Goal: Find specific page/section: Find specific page/section

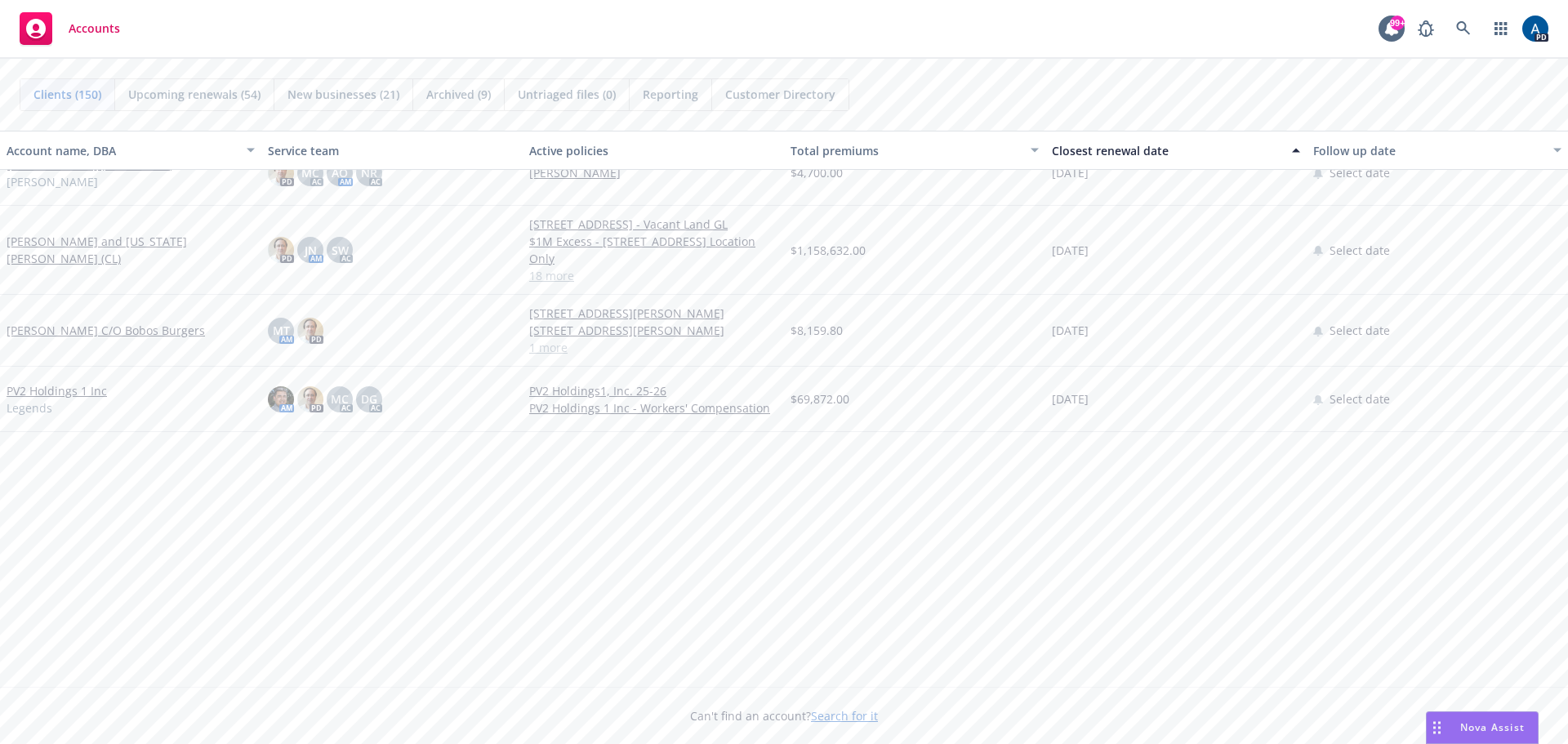
scroll to position [1062, 0]
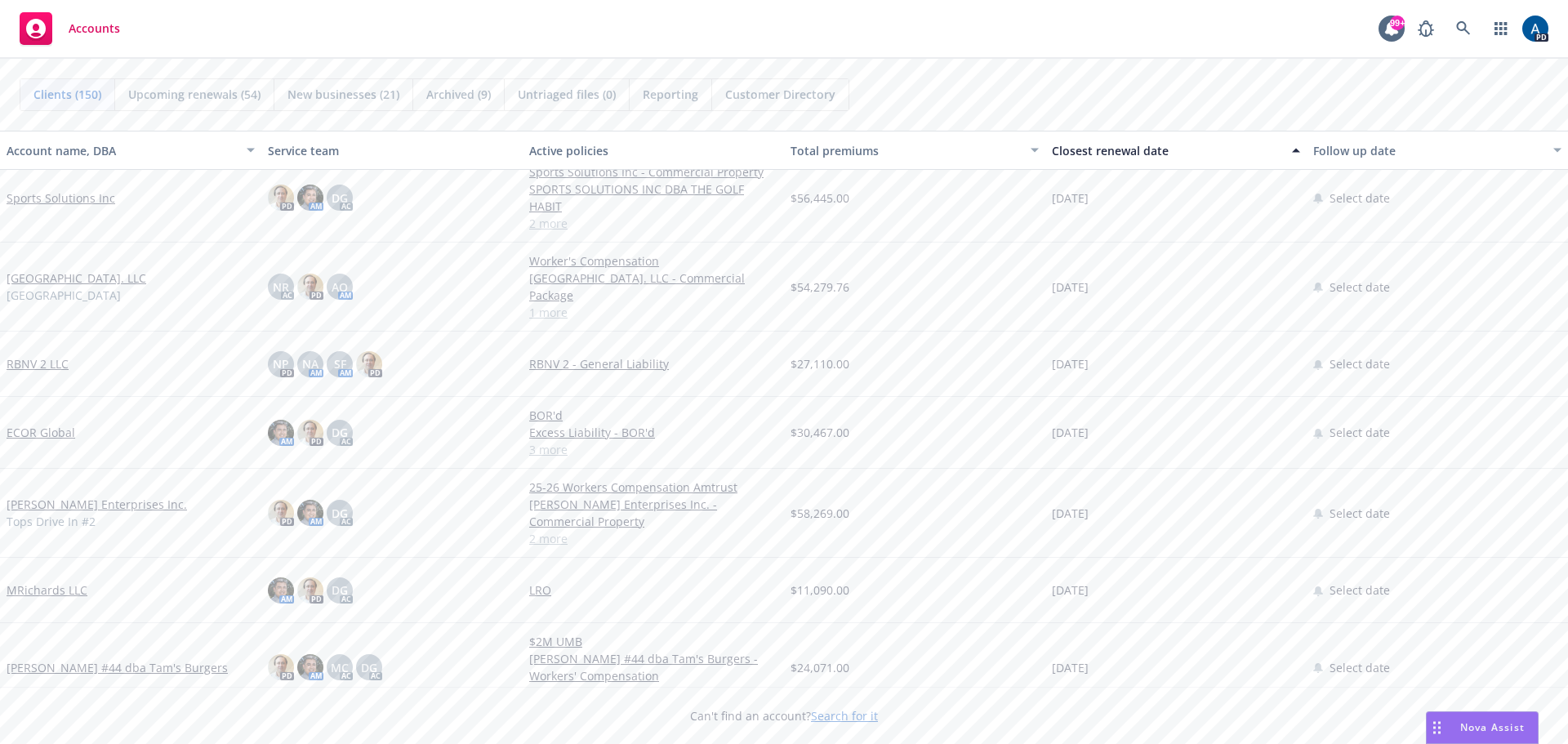
drag, startPoint x: 1113, startPoint y: 148, endPoint x: 822, endPoint y: 168, distance: 291.7
click at [1109, 148] on div "Closest renewal date" at bounding box center [1167, 151] width 230 height 18
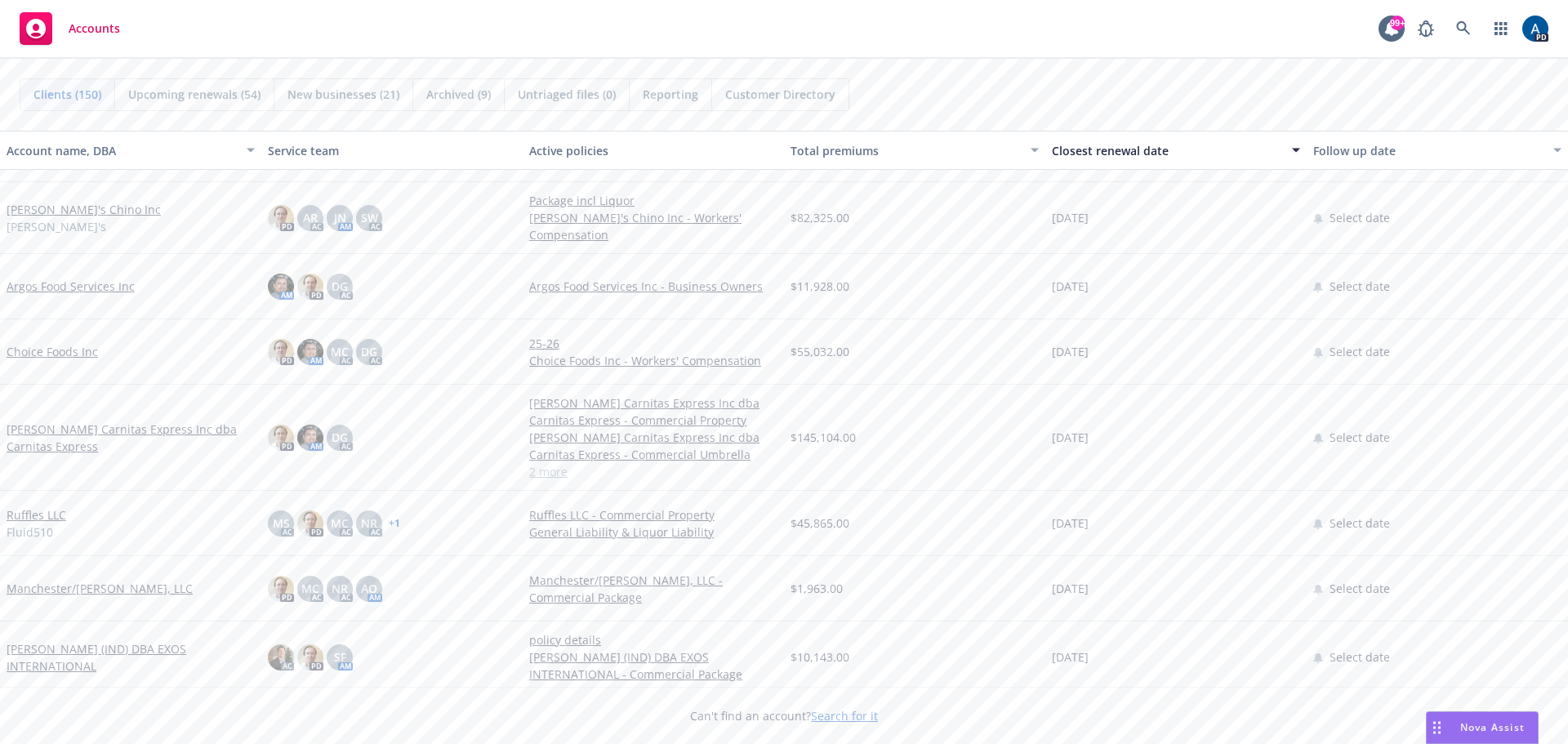
scroll to position [4245, 0]
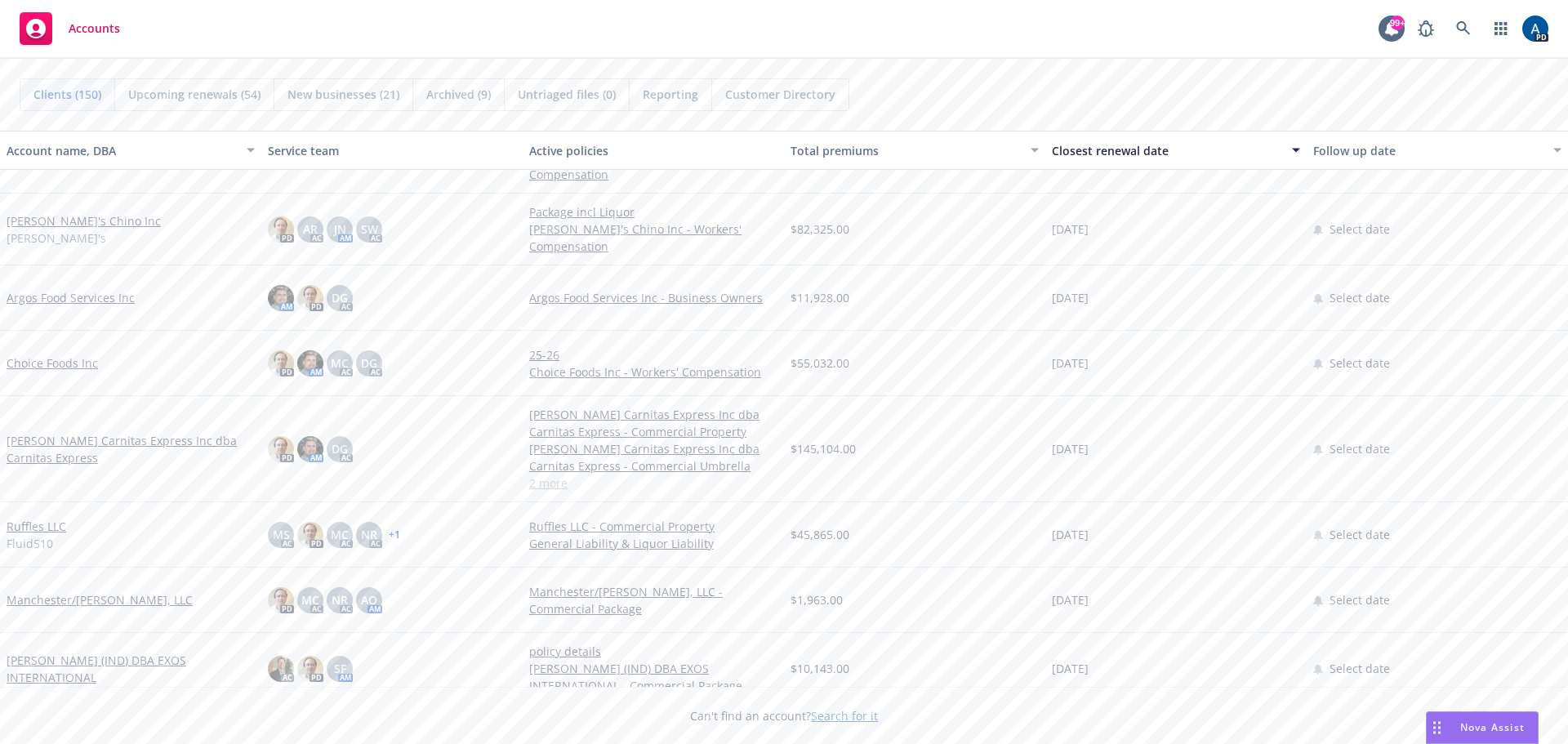
click at [68, 152] on div "Account name, DBA" at bounding box center [121, 151] width 230 height 18
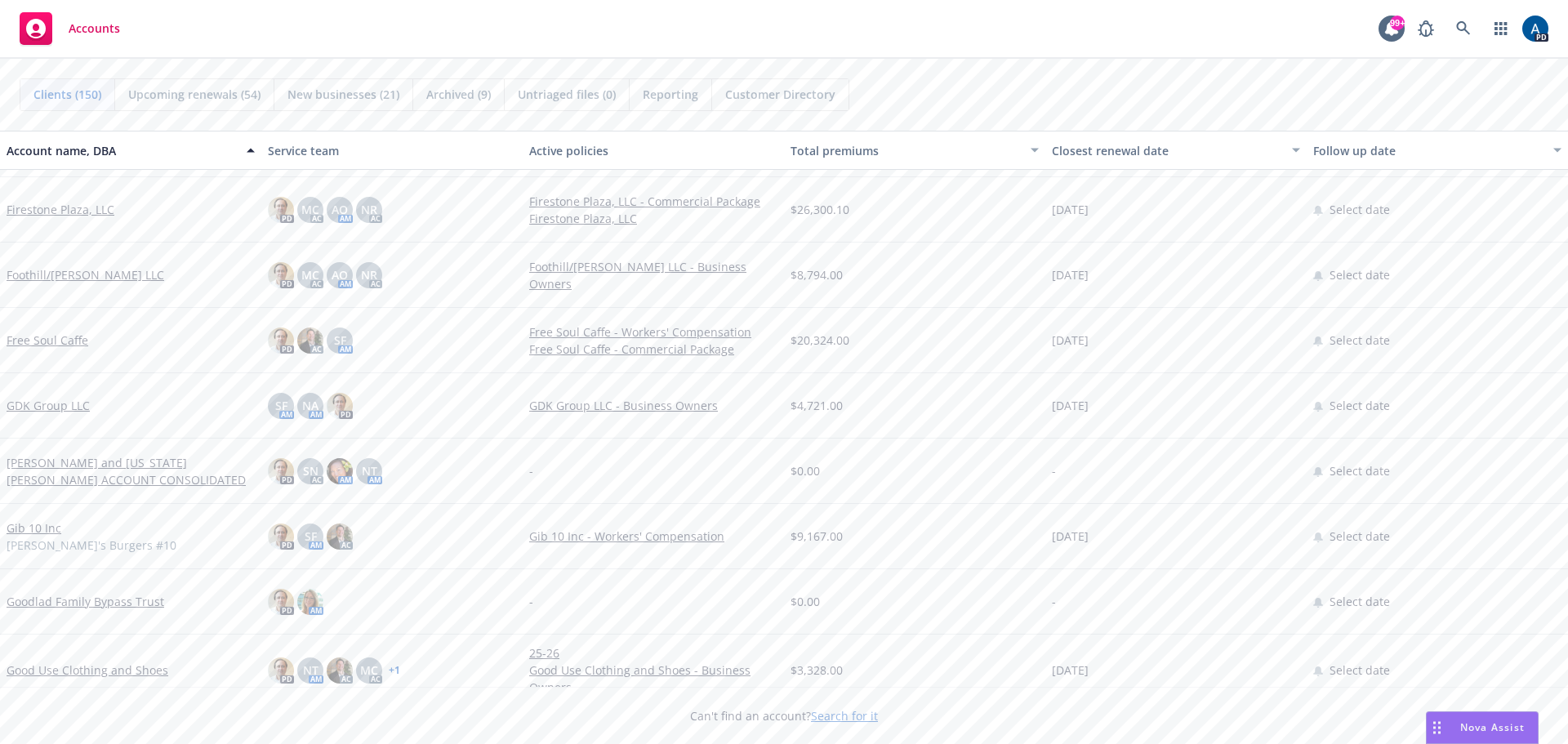
scroll to position [3837, 0]
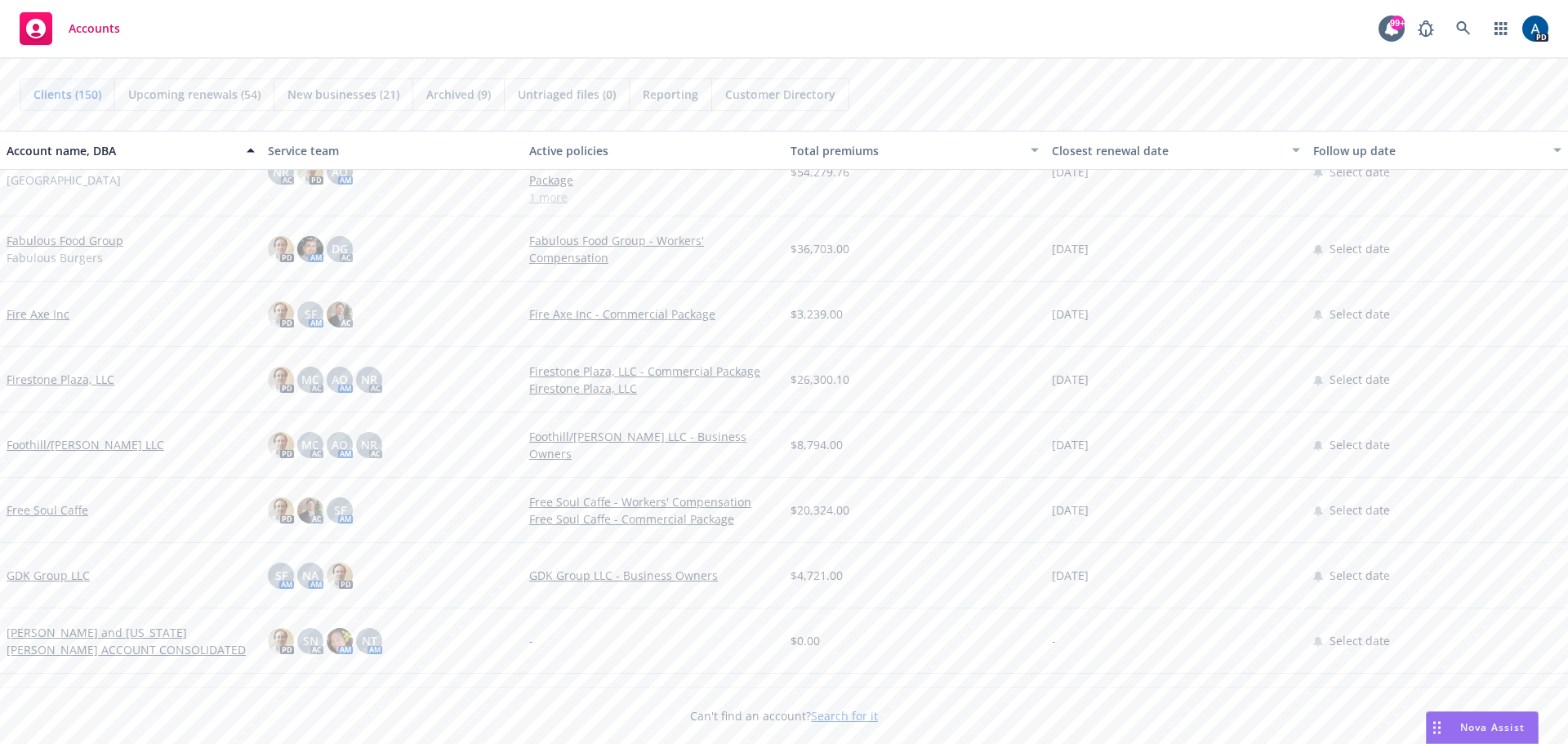
click at [60, 237] on link "Fabulous Food Group" at bounding box center [64, 240] width 117 height 18
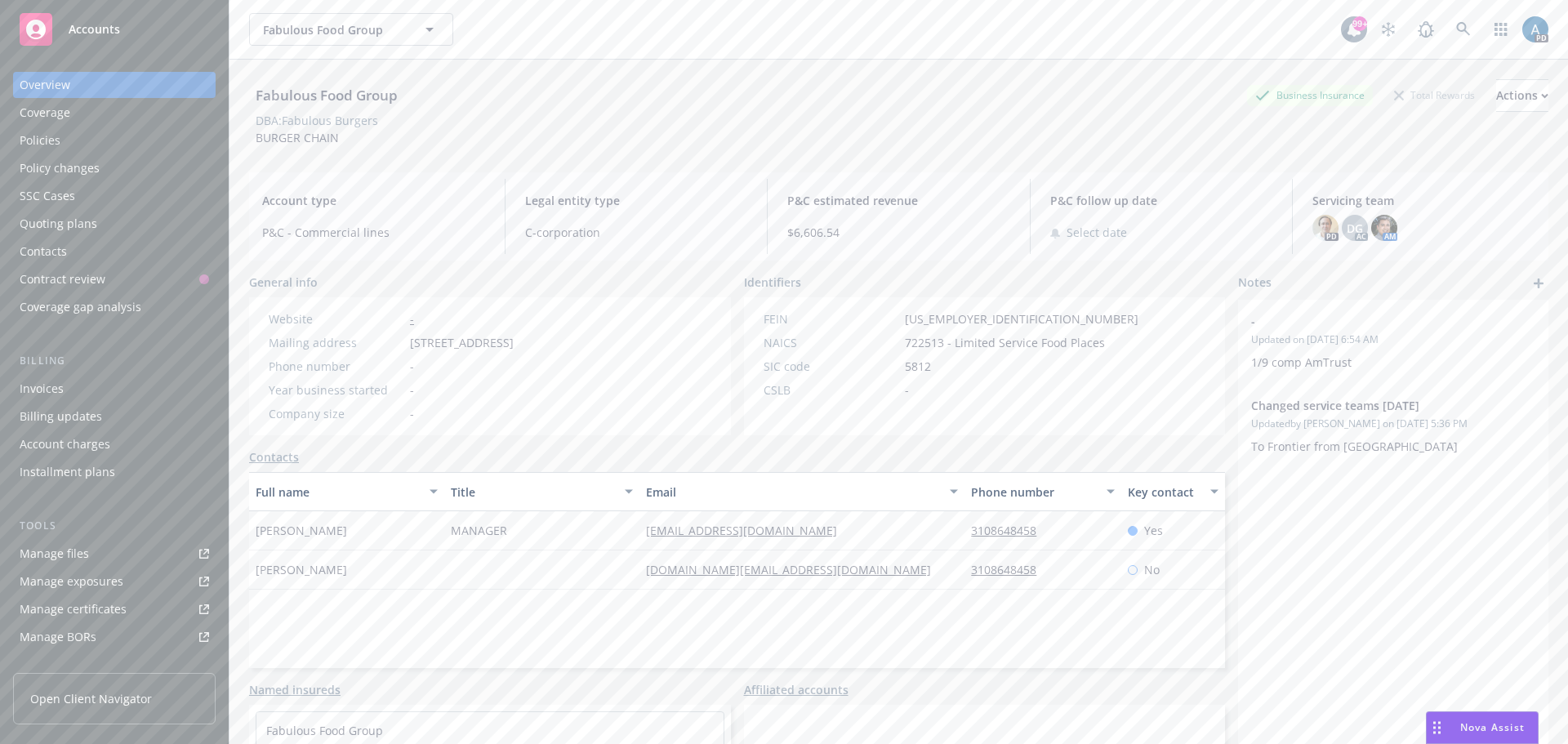
click at [44, 138] on div "Policies" at bounding box center [40, 140] width 41 height 26
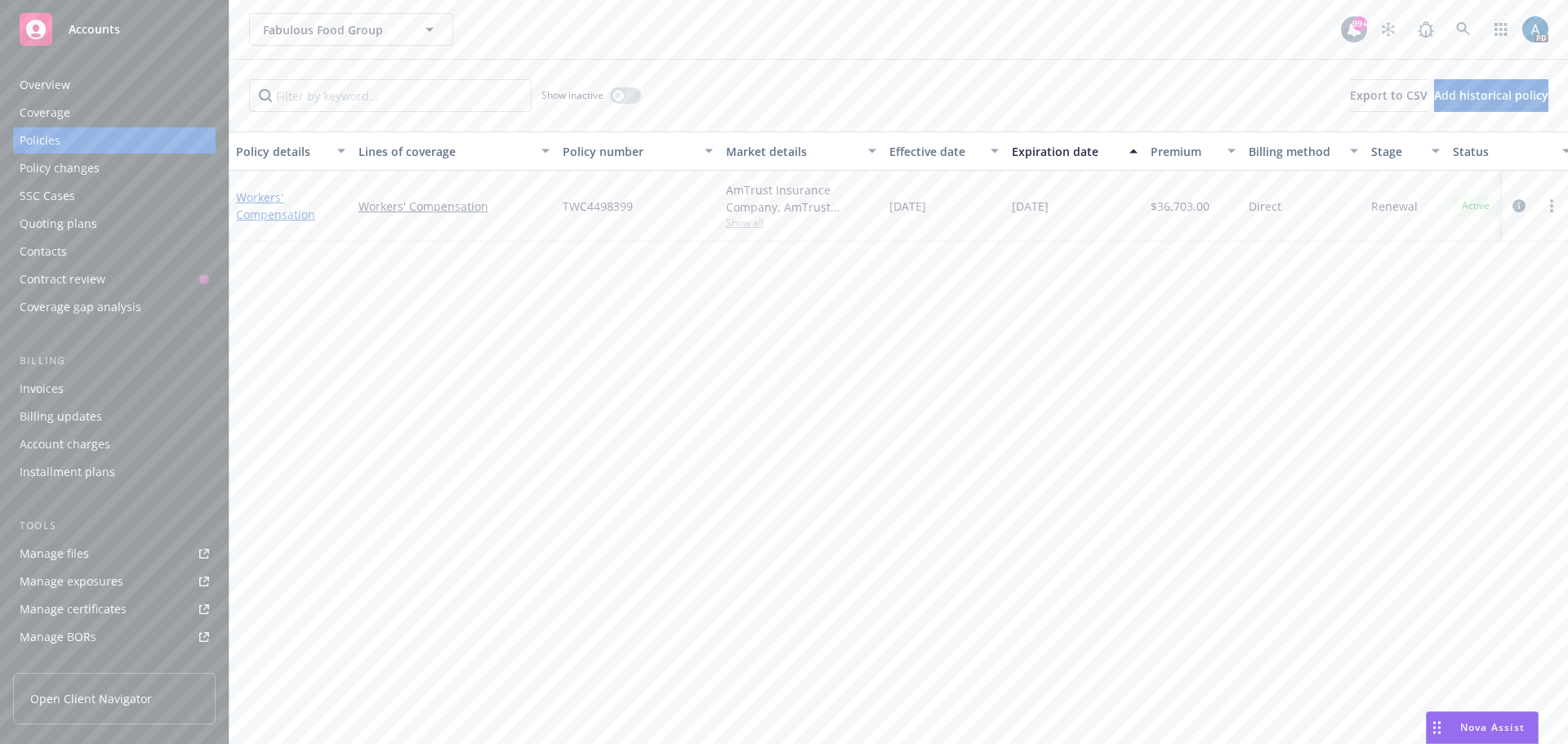
click at [255, 199] on link "Workers' Compensation" at bounding box center [276, 205] width 79 height 32
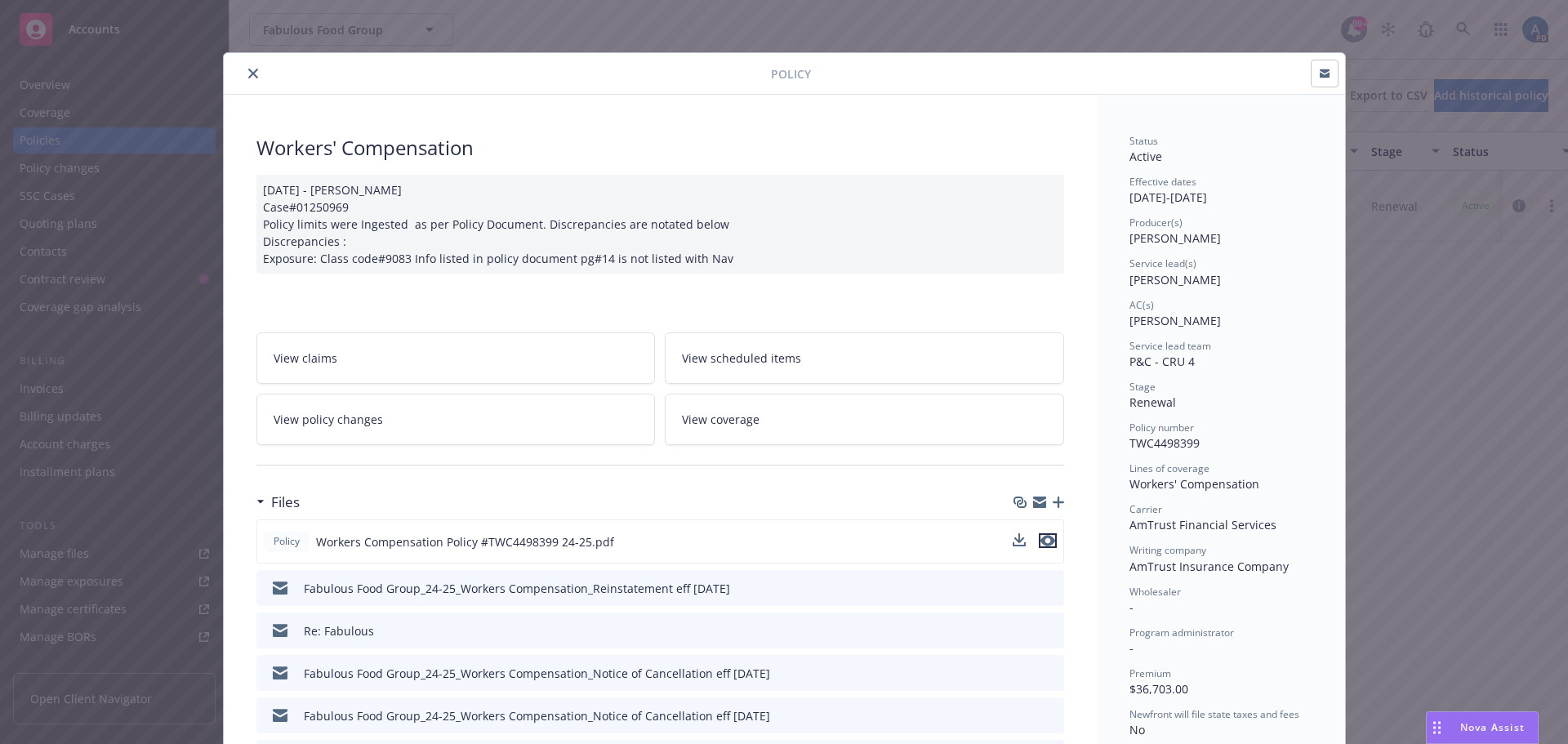
click at [1049, 539] on button "preview file" at bounding box center [1047, 540] width 18 height 15
